Goal: Task Accomplishment & Management: Use online tool/utility

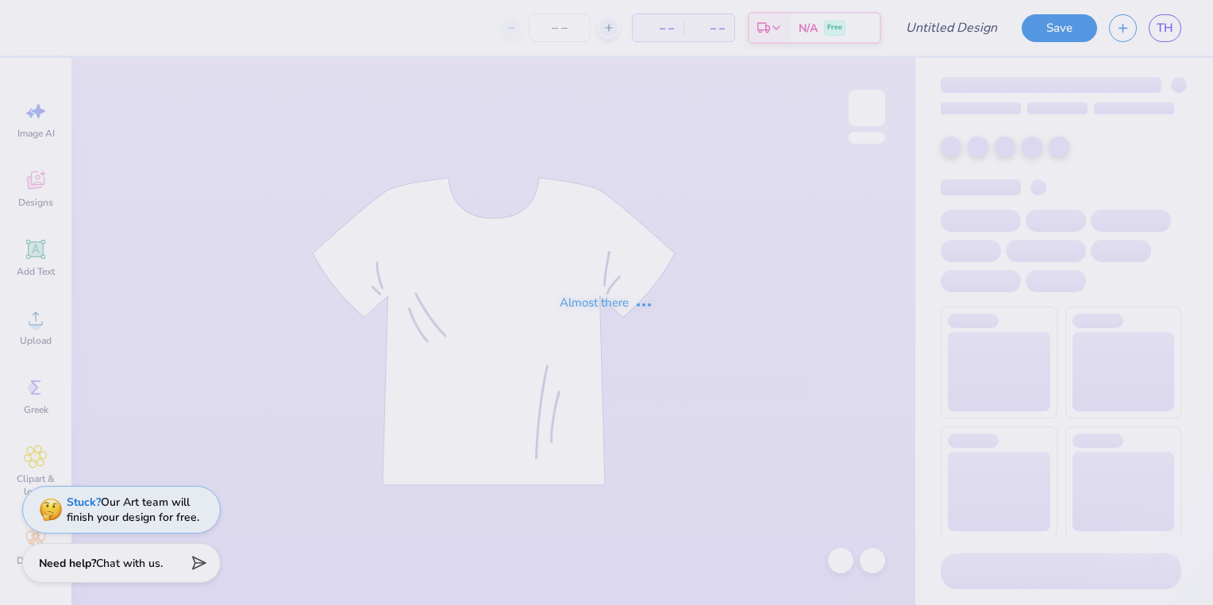
type input "Possible sweatshirt design"
type input "60"
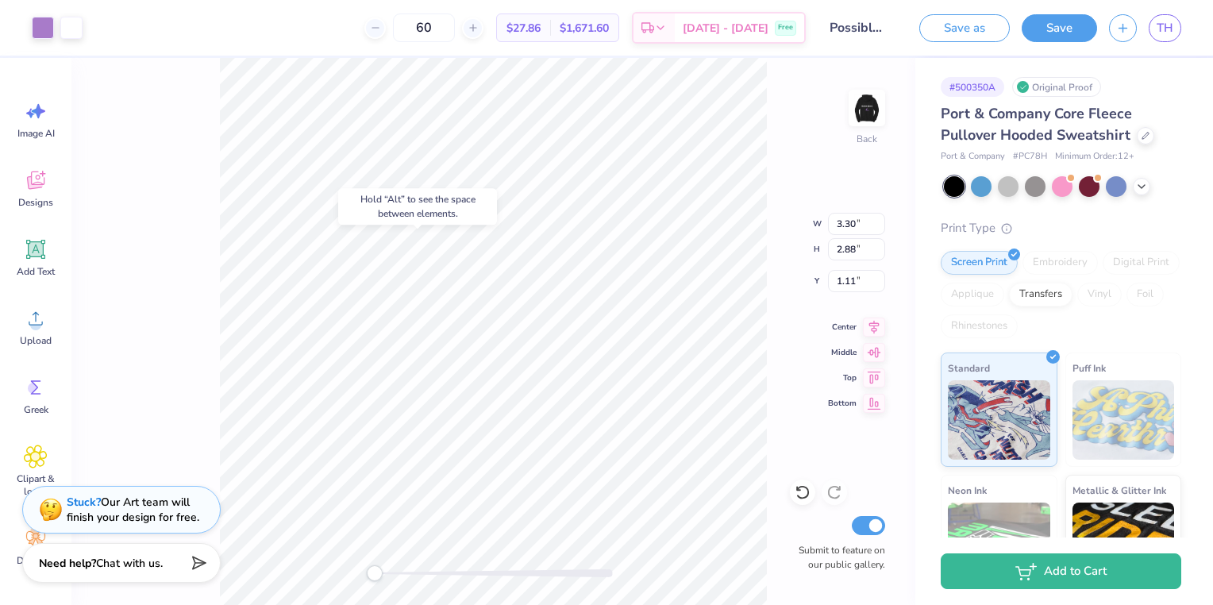
type input "5.01"
type input "1.60"
type input "4.79"
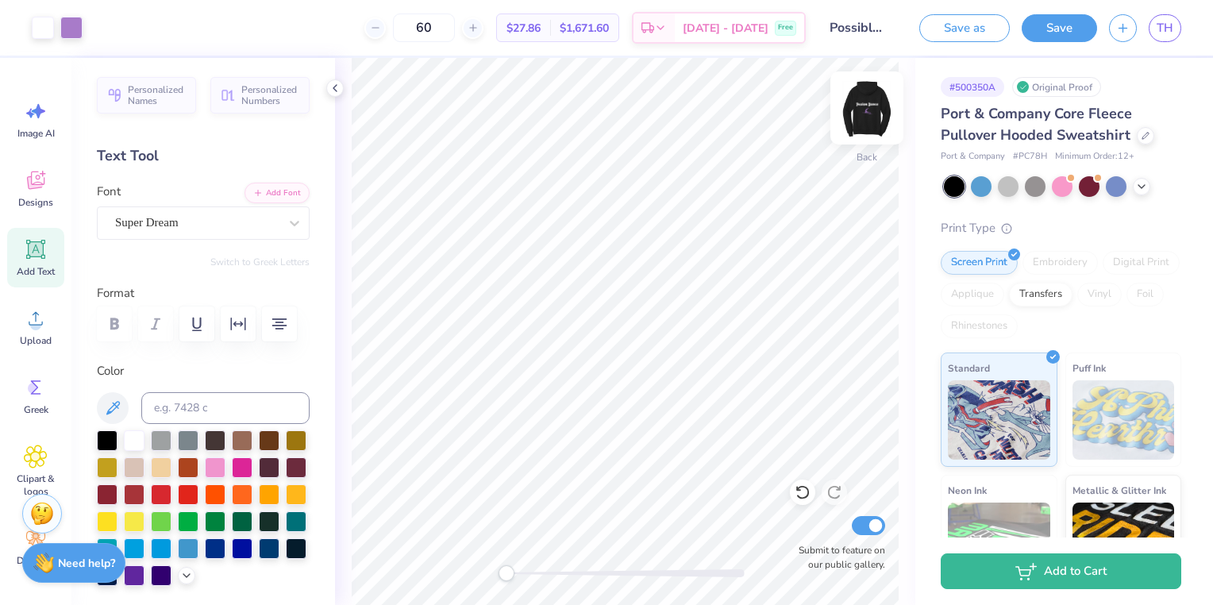
click at [871, 120] on img at bounding box center [866, 107] width 63 height 63
click at [1074, 40] on div "Save" at bounding box center [1058, 28] width 75 height 28
click at [1060, 31] on button "Save" at bounding box center [1058, 26] width 75 height 28
click at [1041, 31] on button "Save" at bounding box center [1058, 26] width 75 height 28
